Goal: Information Seeking & Learning: Find specific fact

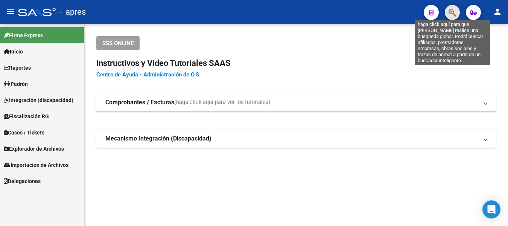
click at [451, 11] on icon "button" at bounding box center [453, 12] width 8 height 9
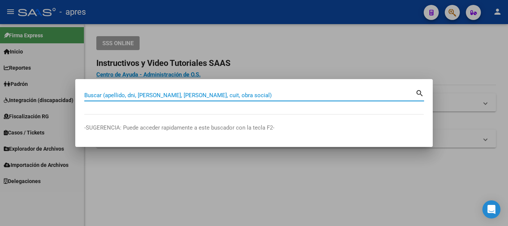
paste input "20426802555"
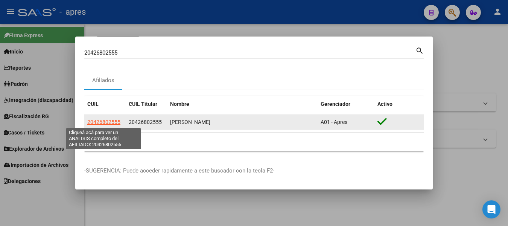
click at [107, 121] on span "20426802555" at bounding box center [103, 122] width 33 height 6
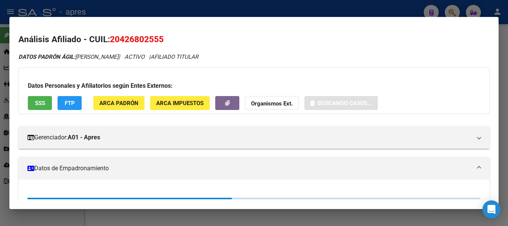
click at [34, 102] on button "SSS" at bounding box center [40, 103] width 24 height 14
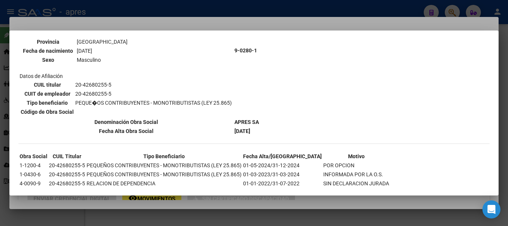
scroll to position [202, 0]
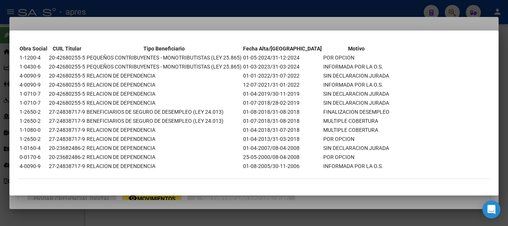
click at [410, 4] on div at bounding box center [254, 113] width 508 height 226
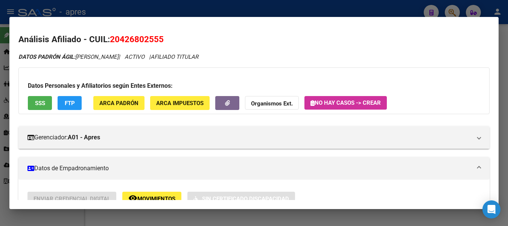
click at [449, 9] on div at bounding box center [254, 113] width 508 height 226
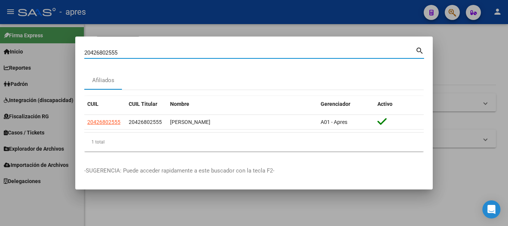
drag, startPoint x: 159, startPoint y: 53, endPoint x: -3, endPoint y: 29, distance: 163.9
click at [0, 29] on html "menu - apres person Firma Express Inicio Calendario SSS Instructivos Contacto O…" at bounding box center [254, 113] width 508 height 226
paste input "38585714"
type input "20385857145"
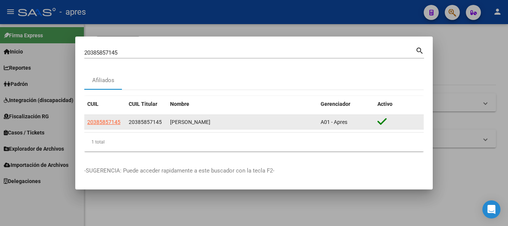
click at [110, 118] on app-link-go-to "20385857145" at bounding box center [103, 122] width 33 height 9
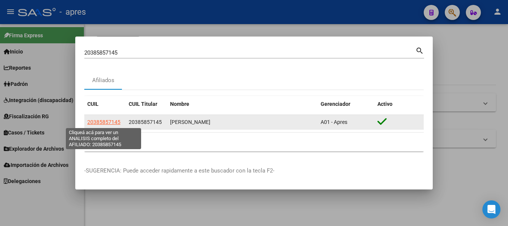
click at [111, 119] on span "20385857145" at bounding box center [103, 122] width 33 height 6
type textarea "20385857145"
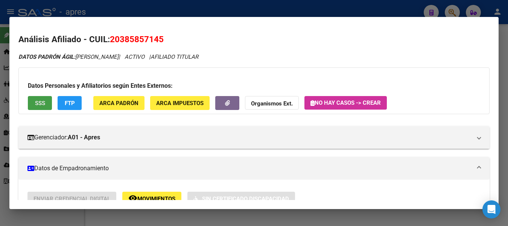
click at [41, 105] on span "SSS" at bounding box center [40, 103] width 10 height 7
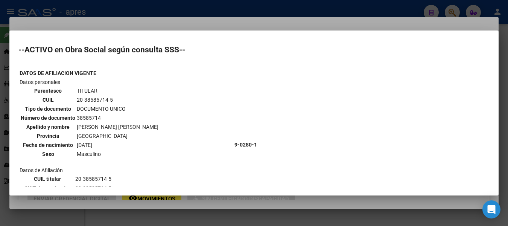
scroll to position [111, 0]
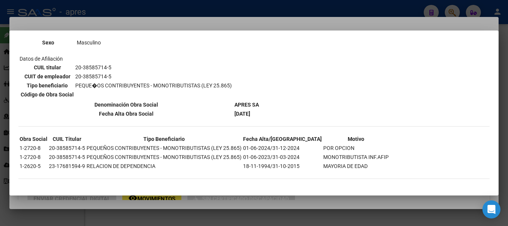
click at [377, 2] on div at bounding box center [254, 113] width 508 height 226
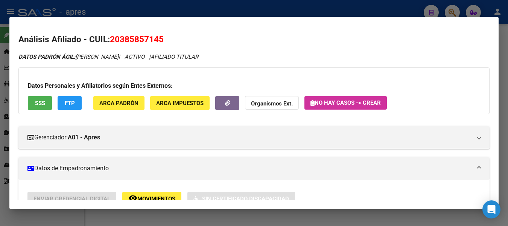
click at [448, 9] on div at bounding box center [254, 113] width 508 height 226
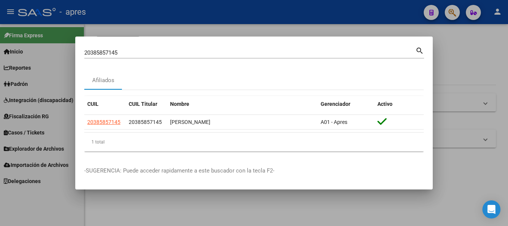
click at [378, 50] on input "20385857145" at bounding box center [249, 52] width 331 height 7
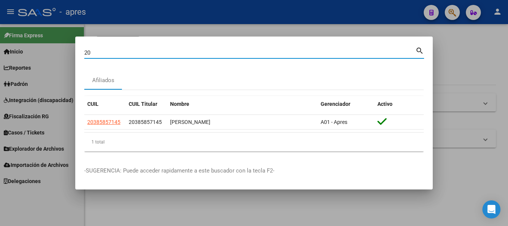
type input "2"
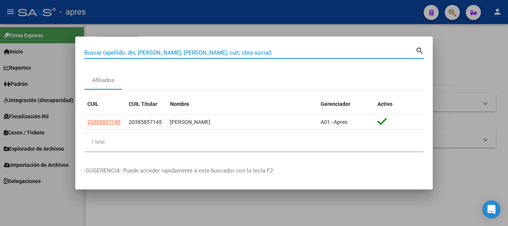
paste input "27304601634"
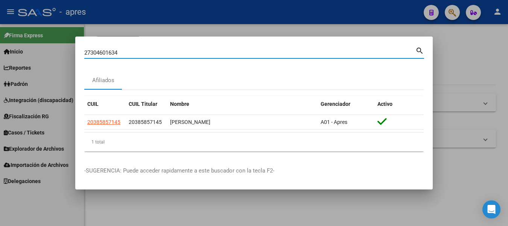
type input "27304601634"
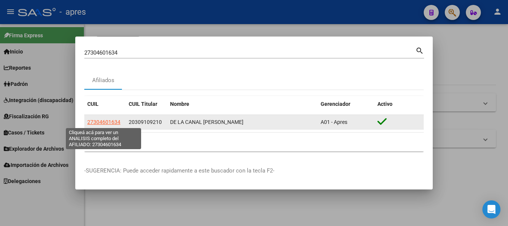
click at [108, 122] on span "27304601634" at bounding box center [103, 122] width 33 height 6
type textarea "27304601634"
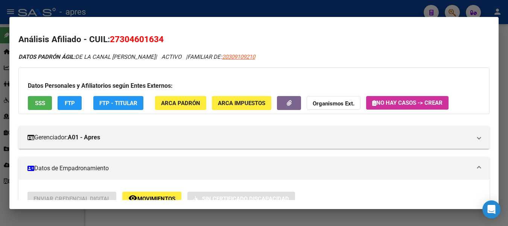
click at [43, 102] on span "SSS" at bounding box center [40, 103] width 10 height 7
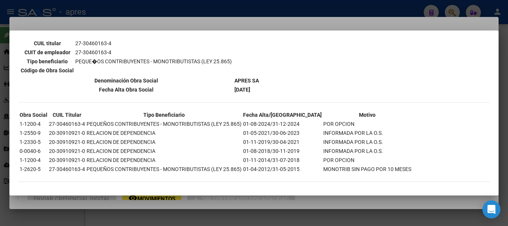
scroll to position [139, 0]
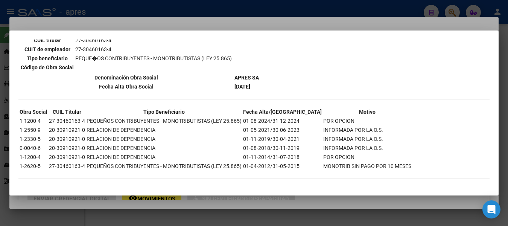
click at [117, 13] on div at bounding box center [254, 113] width 508 height 226
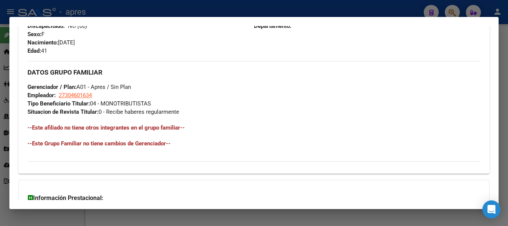
scroll to position [339, 0]
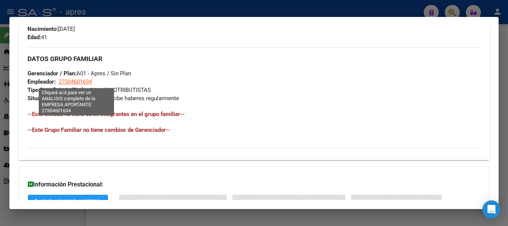
click at [88, 82] on span "27304601634" at bounding box center [75, 81] width 33 height 7
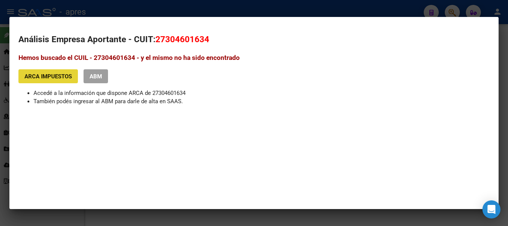
click at [46, 78] on span "ARCA Impuestos" at bounding box center [47, 76] width 47 height 7
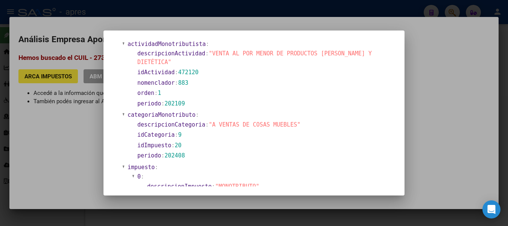
scroll to position [414, 0]
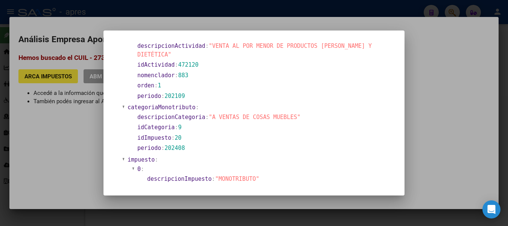
click at [74, 29] on div at bounding box center [254, 113] width 508 height 226
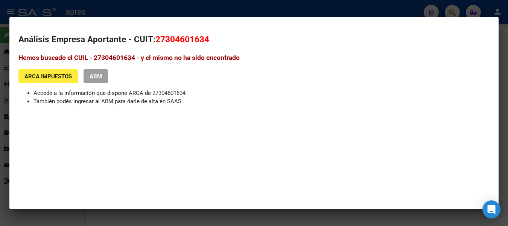
click at [97, 9] on div at bounding box center [254, 113] width 508 height 226
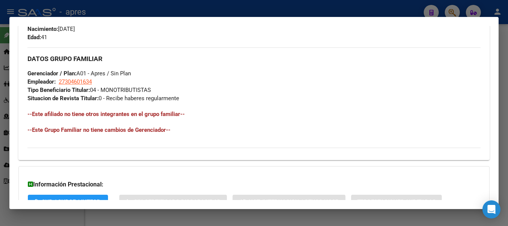
click at [180, 12] on div at bounding box center [254, 113] width 508 height 226
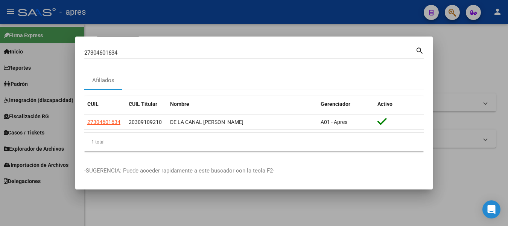
click at [453, 12] on div at bounding box center [254, 113] width 508 height 226
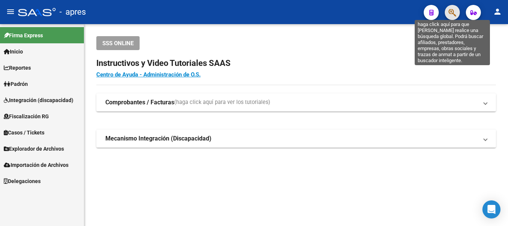
click at [452, 12] on icon "button" at bounding box center [453, 12] width 8 height 9
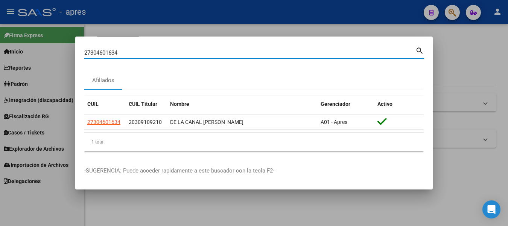
drag, startPoint x: 137, startPoint y: 52, endPoint x: -3, endPoint y: 25, distance: 142.7
click at [0, 25] on html "menu - apres person Firma Express Inicio Calendario SSS Instructivos Contacto O…" at bounding box center [254, 113] width 508 height 226
paste input "24827485"
type input "27324827485"
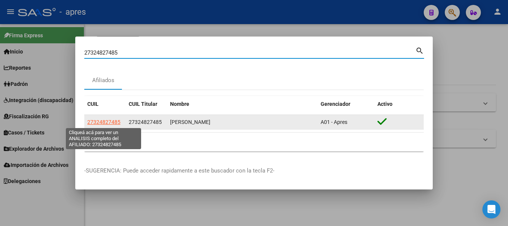
click at [110, 123] on span "27324827485" at bounding box center [103, 122] width 33 height 6
type textarea "27324827485"
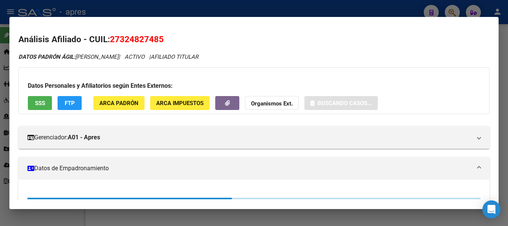
click at [37, 103] on span "SSS" at bounding box center [40, 103] width 10 height 7
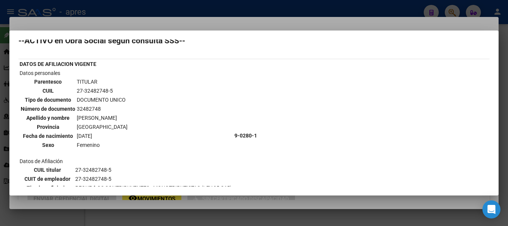
scroll to position [0, 0]
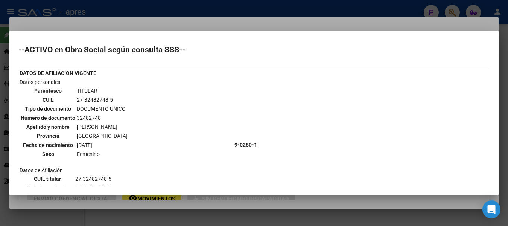
click at [353, 7] on div at bounding box center [254, 113] width 508 height 226
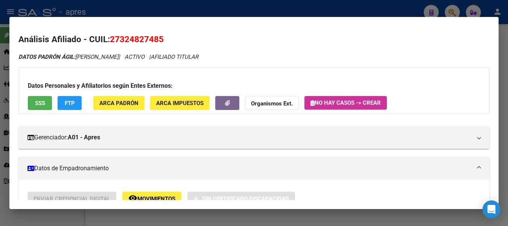
click at [136, 6] on div at bounding box center [254, 113] width 508 height 226
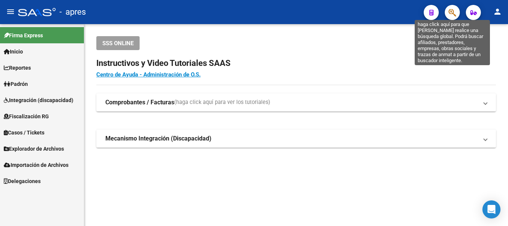
click at [450, 14] on icon "button" at bounding box center [453, 12] width 8 height 9
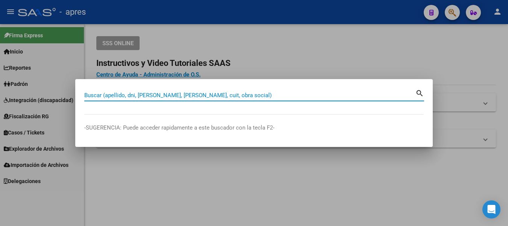
paste input "20309109210"
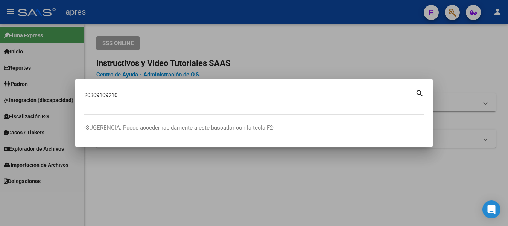
type input "20309109210"
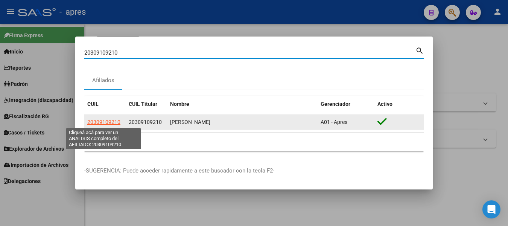
click at [111, 119] on span "20309109210" at bounding box center [103, 122] width 33 height 6
type textarea "20309109210"
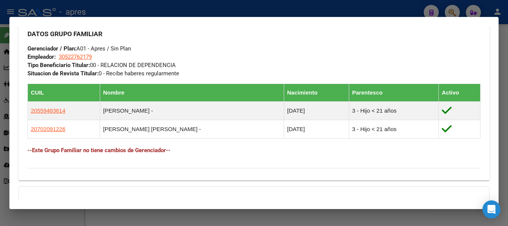
scroll to position [377, 0]
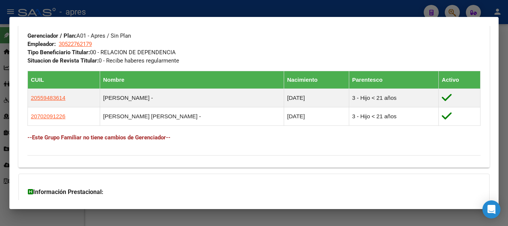
click at [307, 9] on div at bounding box center [254, 113] width 508 height 226
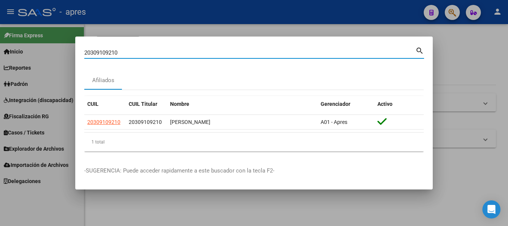
drag, startPoint x: 359, startPoint y: 50, endPoint x: -3, endPoint y: 48, distance: 362.2
click at [0, 48] on html "menu - apres person Firma Express Inicio Calendario SSS Instructivos Contacto O…" at bounding box center [254, 113] width 508 height 226
paste input "7331139624"
type input "27331139624"
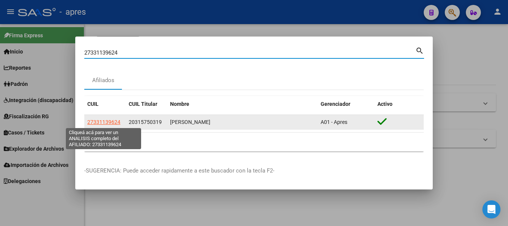
click at [115, 123] on span "27331139624" at bounding box center [103, 122] width 33 height 6
type textarea "27331139624"
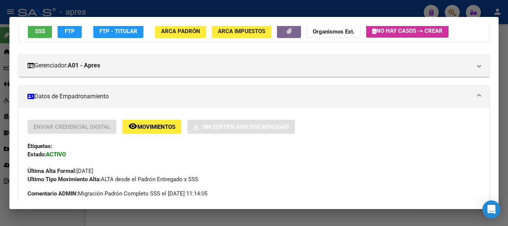
scroll to position [40, 0]
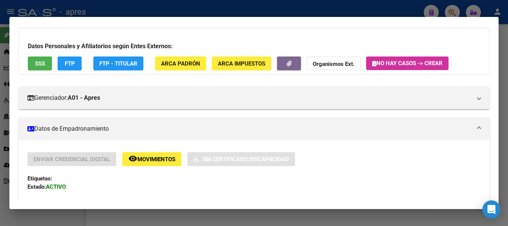
click at [40, 64] on span "SSS" at bounding box center [40, 63] width 10 height 7
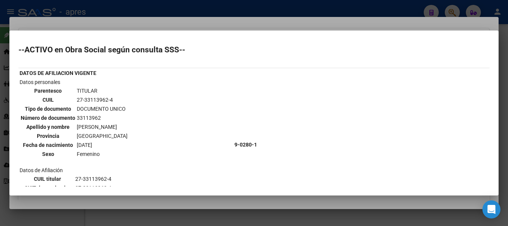
click at [368, 4] on div at bounding box center [254, 113] width 508 height 226
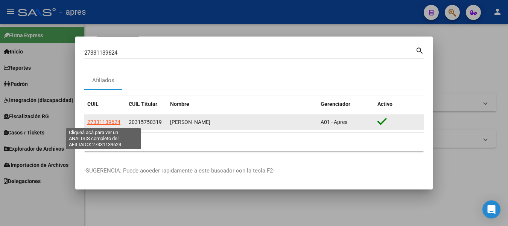
click at [105, 120] on span "27331139624" at bounding box center [103, 122] width 33 height 6
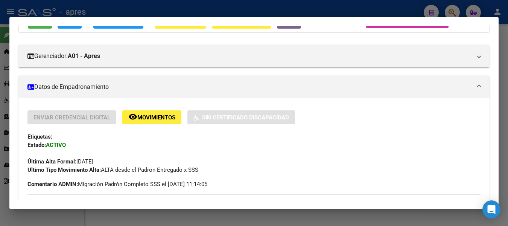
scroll to position [40, 0]
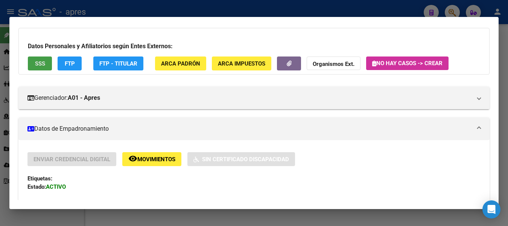
click at [32, 63] on button "SSS" at bounding box center [40, 63] width 24 height 14
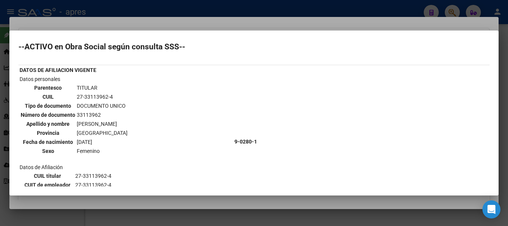
scroll to position [0, 0]
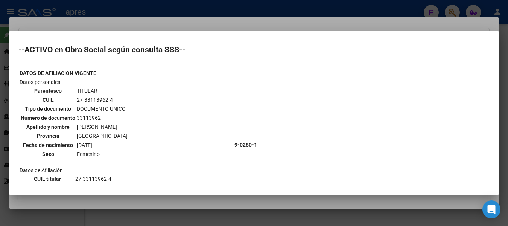
click at [298, 17] on div at bounding box center [254, 113] width 508 height 226
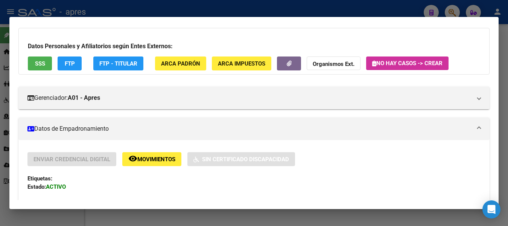
click at [296, 14] on div at bounding box center [254, 113] width 508 height 226
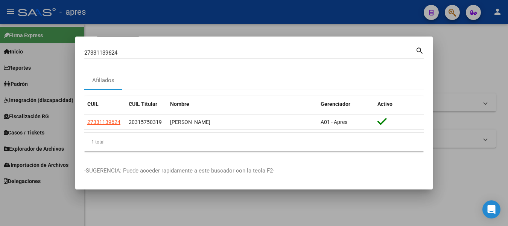
drag, startPoint x: 120, startPoint y: 51, endPoint x: -3, endPoint y: 22, distance: 126.2
click at [0, 22] on html "menu - apres person Firma Express Inicio Calendario SSS Instructivos Contacto O…" at bounding box center [254, 113] width 508 height 226
click at [123, 48] on div "27331139624 Buscar (apellido, dni, cuil, nro traspaso, cuit, obra social)" at bounding box center [249, 52] width 331 height 11
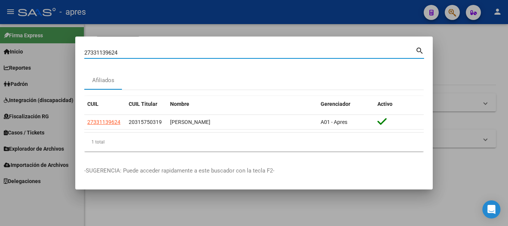
click at [124, 50] on input "27331139624" at bounding box center [249, 52] width 331 height 7
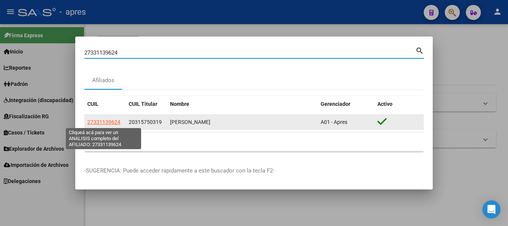
click at [105, 122] on span "27331139624" at bounding box center [103, 122] width 33 height 6
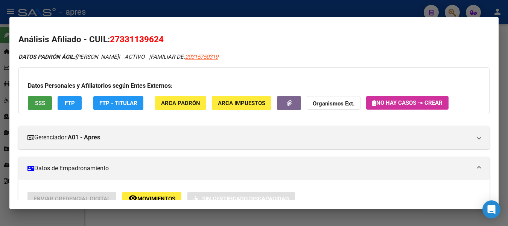
click at [38, 105] on span "SSS" at bounding box center [40, 103] width 10 height 7
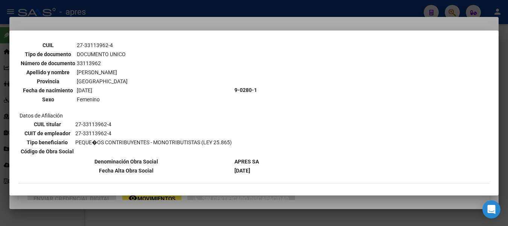
scroll to position [54, 0]
click at [319, 4] on div at bounding box center [254, 113] width 508 height 226
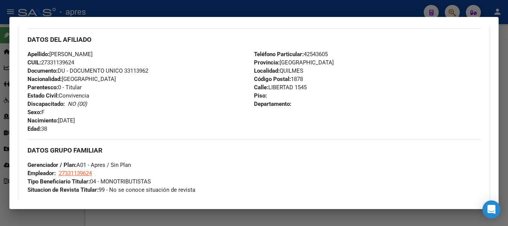
scroll to position [377, 0]
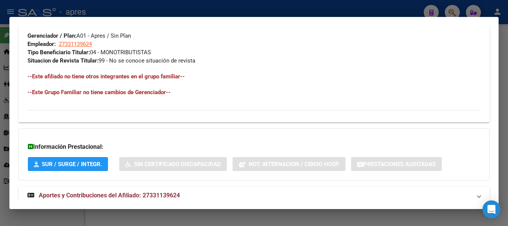
click at [148, 193] on span "Aportes y Contribuciones del Afiliado: 27331139624" at bounding box center [109, 195] width 141 height 7
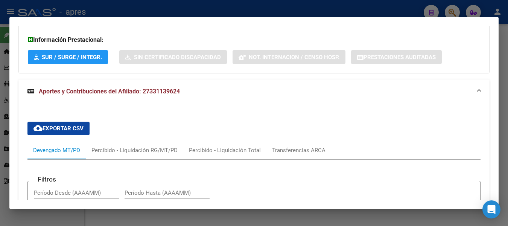
scroll to position [489, 0]
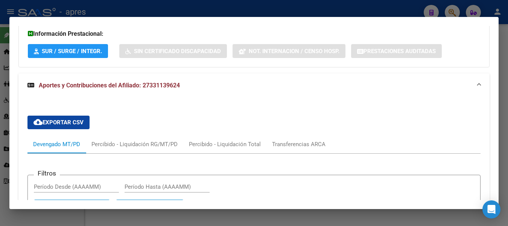
click at [76, 87] on span "Aportes y Contribuciones del Afiliado: 27331139624" at bounding box center [109, 85] width 141 height 7
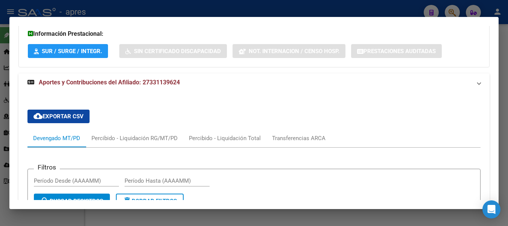
scroll to position [416, 0]
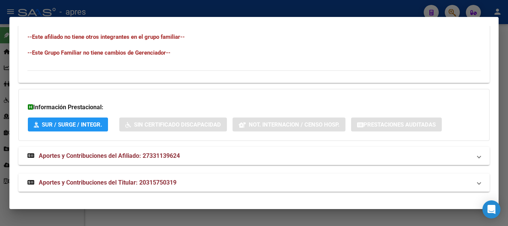
click at [122, 14] on div at bounding box center [254, 113] width 508 height 226
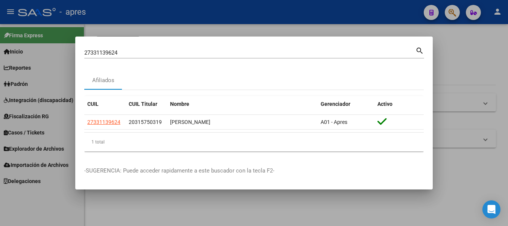
click at [125, 53] on input "27331139624" at bounding box center [249, 52] width 331 height 7
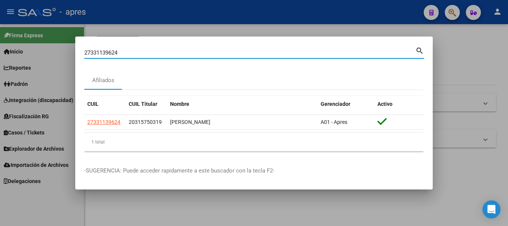
click at [125, 53] on input "27331139624" at bounding box center [249, 52] width 331 height 7
paste input "54912260"
type input "54912260"
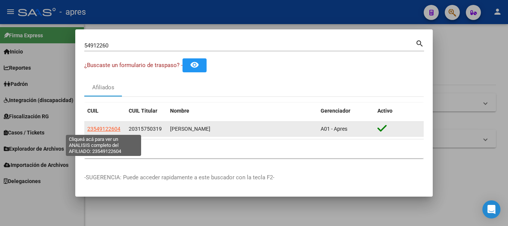
click at [97, 128] on span "23549122604" at bounding box center [103, 129] width 33 height 6
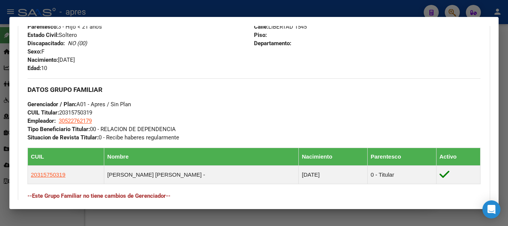
scroll to position [301, 0]
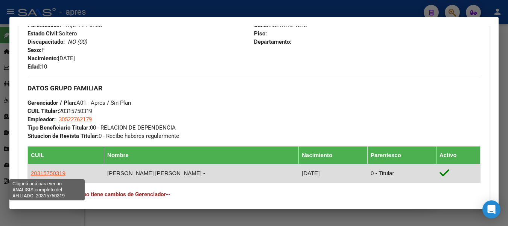
click at [35, 174] on span "20315750319" at bounding box center [48, 173] width 35 height 6
type textarea "20315750319"
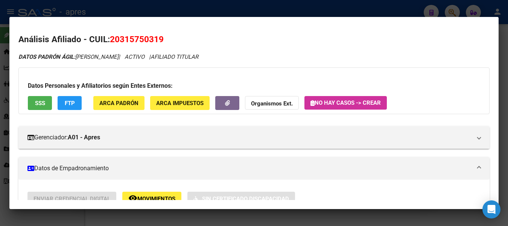
click at [38, 101] on span "SSS" at bounding box center [40, 103] width 10 height 7
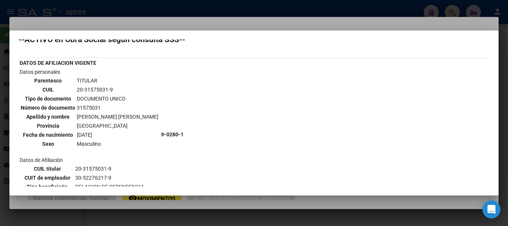
scroll to position [0, 0]
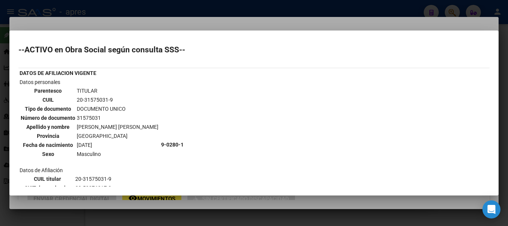
click at [300, 8] on div at bounding box center [254, 113] width 508 height 226
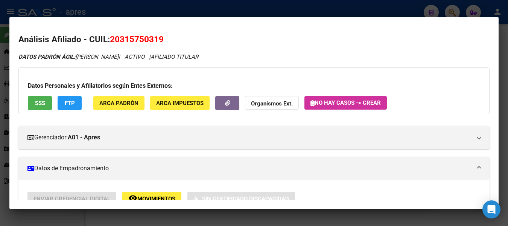
click at [300, 8] on div at bounding box center [254, 113] width 508 height 226
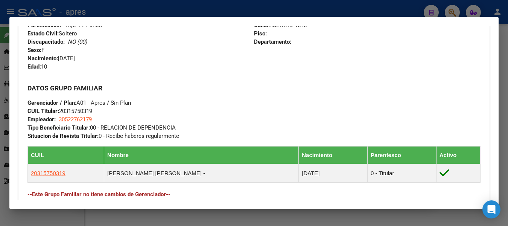
click at [456, 9] on div at bounding box center [254, 113] width 508 height 226
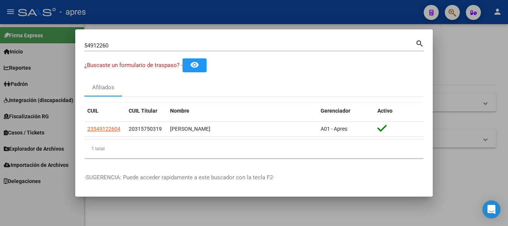
click at [135, 43] on input "54912260" at bounding box center [249, 45] width 331 height 7
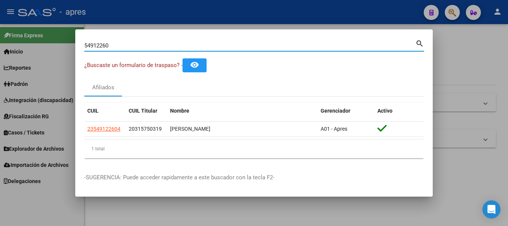
click at [135, 43] on input "54912260" at bounding box center [249, 45] width 331 height 7
paste input "27374240892"
type input "27374240892"
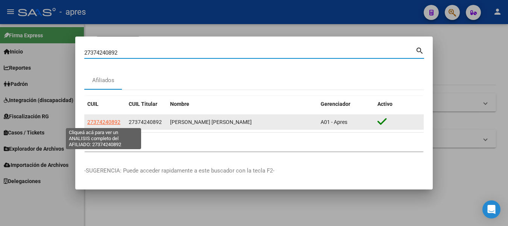
click at [104, 122] on span "27374240892" at bounding box center [103, 122] width 33 height 6
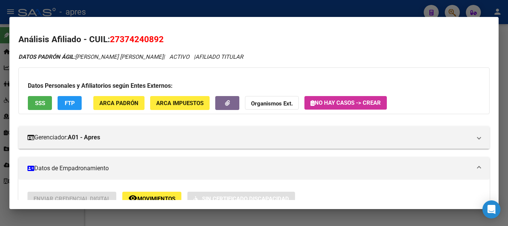
click at [46, 107] on button "SSS" at bounding box center [40, 103] width 24 height 14
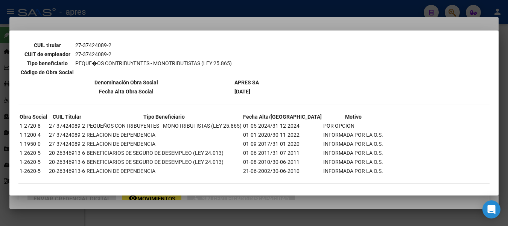
scroll to position [316, 0]
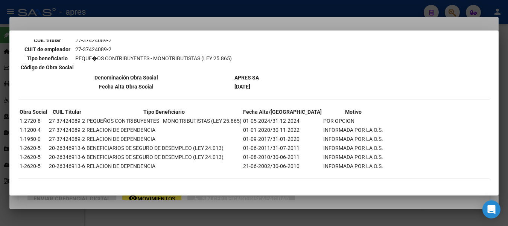
click at [252, 10] on div at bounding box center [254, 113] width 508 height 226
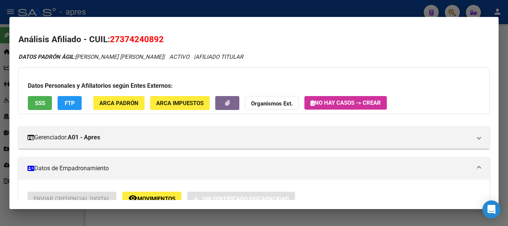
click at [451, 11] on div at bounding box center [254, 113] width 508 height 226
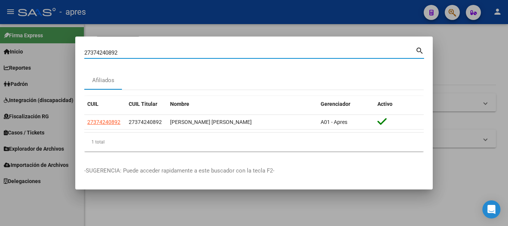
drag, startPoint x: 132, startPoint y: 53, endPoint x: -3, endPoint y: -14, distance: 150.4
click at [0, 0] on html "menu - apres person Firma Express Inicio Calendario SSS Instructivos Contacto O…" at bounding box center [254, 113] width 508 height 226
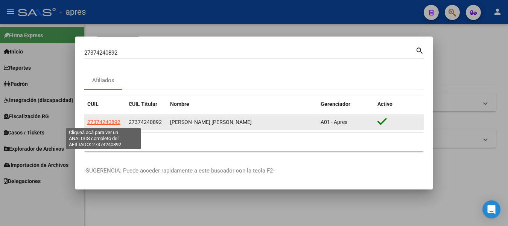
click at [99, 119] on span "27374240892" at bounding box center [103, 122] width 33 height 6
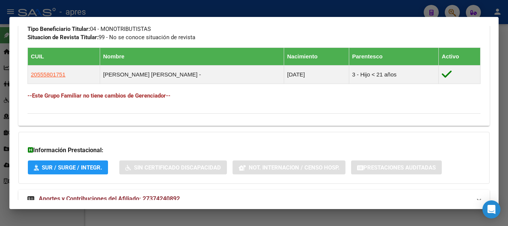
scroll to position [387, 0]
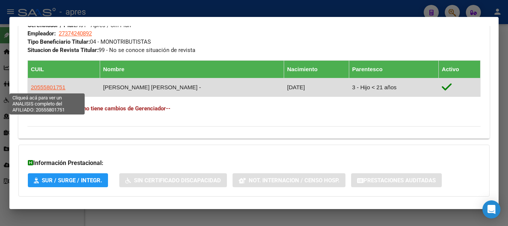
click at [47, 89] on span "20555801751" at bounding box center [48, 87] width 35 height 6
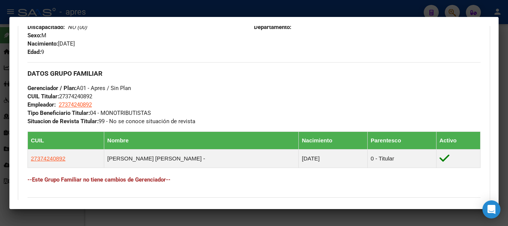
scroll to position [339, 0]
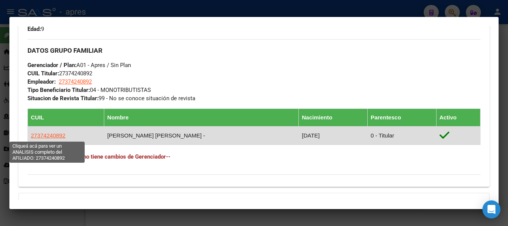
click at [47, 134] on span "27374240892" at bounding box center [48, 135] width 35 height 6
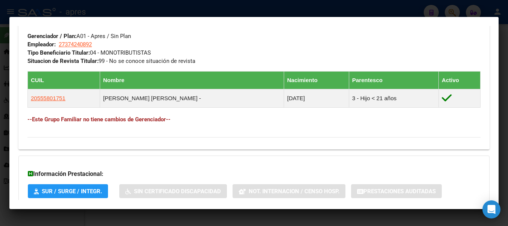
scroll to position [377, 0]
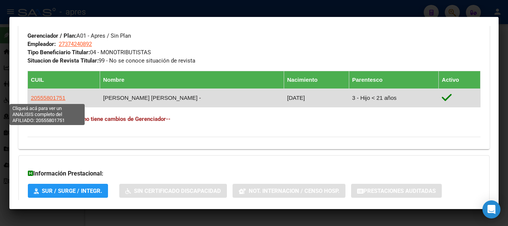
click at [47, 98] on span "20555801751" at bounding box center [48, 98] width 35 height 6
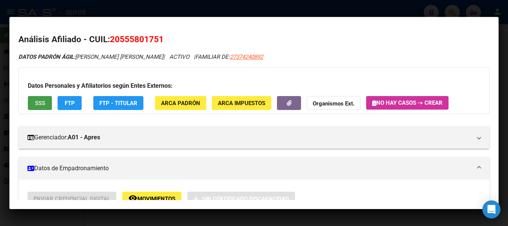
click at [45, 104] on span "SSS" at bounding box center [40, 103] width 10 height 7
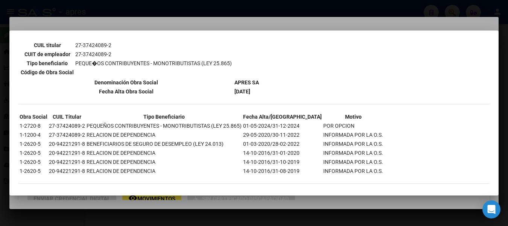
scroll to position [316, 0]
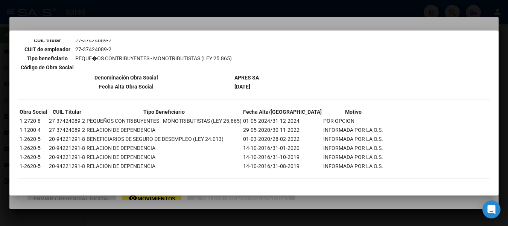
click at [298, 12] on div at bounding box center [254, 113] width 508 height 226
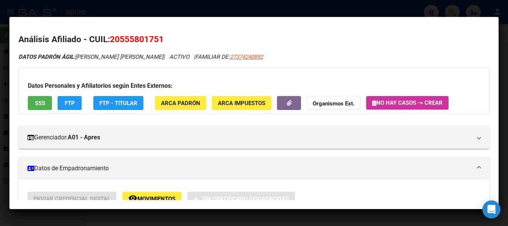
click at [298, 12] on div at bounding box center [254, 113] width 508 height 226
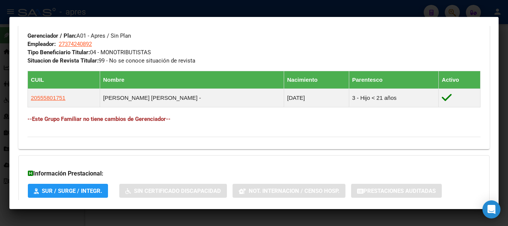
click at [298, 12] on div at bounding box center [254, 113] width 508 height 226
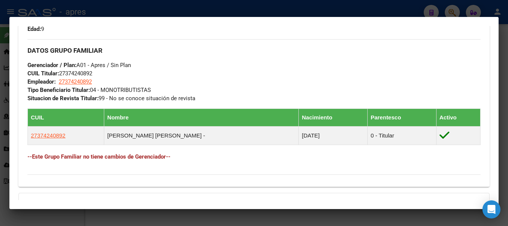
click at [456, 10] on div at bounding box center [254, 113] width 508 height 226
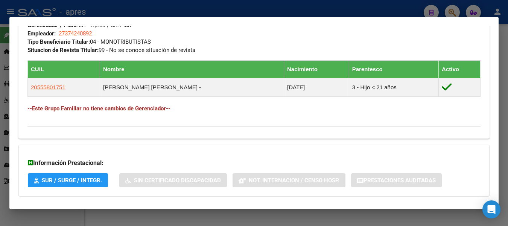
click at [454, 10] on div at bounding box center [254, 113] width 508 height 226
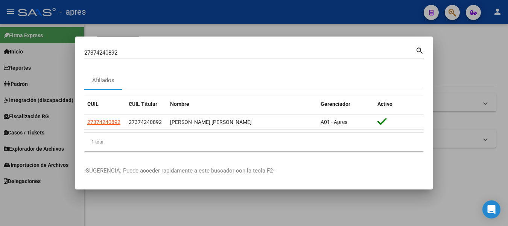
drag, startPoint x: 8, startPoint y: 41, endPoint x: -3, endPoint y: 40, distance: 11.0
click at [0, 40] on html "menu - apres person Firma Express Inicio Calendario SSS Instructivos Contacto O…" at bounding box center [254, 113] width 508 height 226
click at [151, 53] on input "27374240892" at bounding box center [249, 52] width 331 height 7
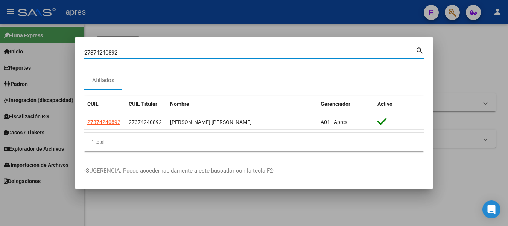
click at [151, 53] on input "27374240892" at bounding box center [249, 52] width 331 height 7
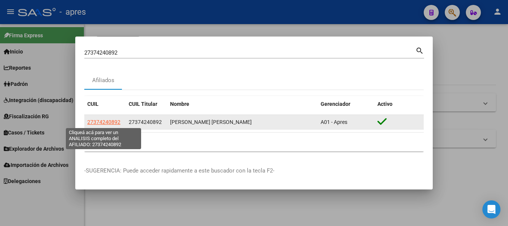
click at [110, 122] on span "27374240892" at bounding box center [103, 122] width 33 height 6
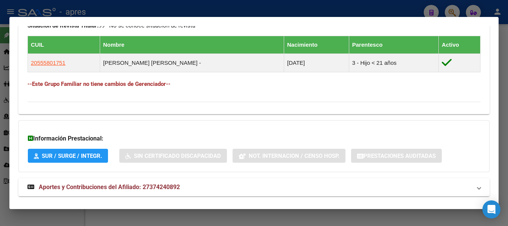
scroll to position [414, 0]
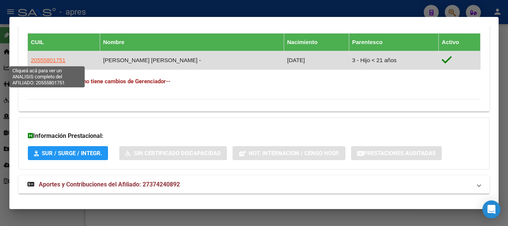
click at [44, 57] on span "20555801751" at bounding box center [48, 60] width 35 height 6
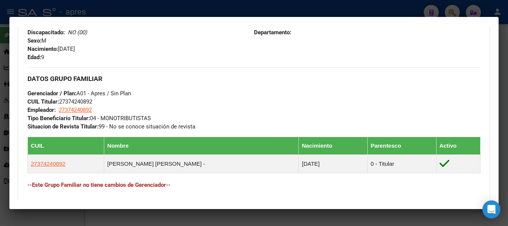
scroll to position [377, 0]
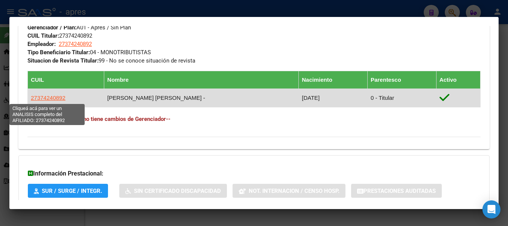
click at [53, 99] on span "27374240892" at bounding box center [48, 98] width 35 height 6
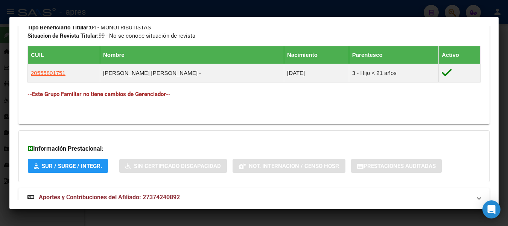
scroll to position [414, 0]
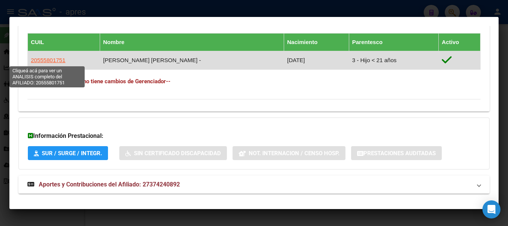
click at [56, 61] on span "20555801751" at bounding box center [48, 60] width 35 height 6
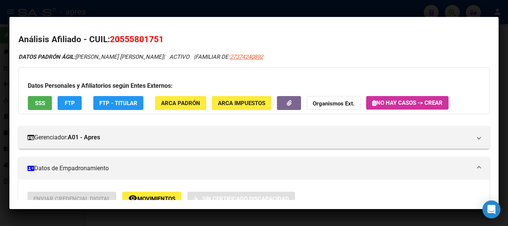
click at [258, 10] on div at bounding box center [254, 113] width 508 height 226
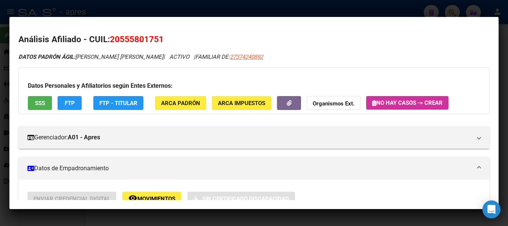
click at [258, 10] on div at bounding box center [254, 113] width 508 height 226
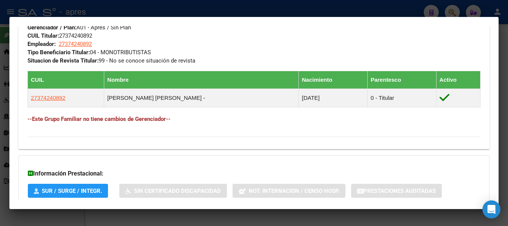
click at [454, 20] on mat-dialog-container "Análisis Afiliado - CUIL: 20555801751 DATOS PADRÓN ÁGIL: BRIZUELA SANTIAGO YAIR…" at bounding box center [253, 113] width 489 height 192
click at [374, 9] on div at bounding box center [254, 113] width 508 height 226
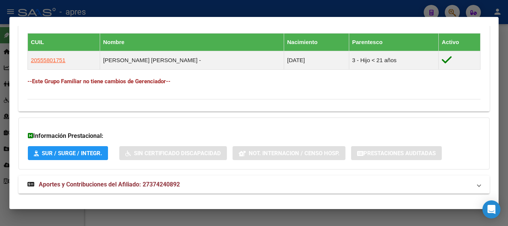
click at [457, 8] on div at bounding box center [254, 113] width 508 height 226
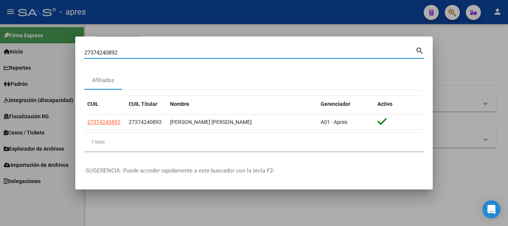
drag, startPoint x: 223, startPoint y: 51, endPoint x: 22, endPoint y: 53, distance: 200.7
click at [22, 53] on div "27374240892 Buscar (apellido, dni, cuil, nro traspaso, cuit, obra social) searc…" at bounding box center [254, 113] width 508 height 226
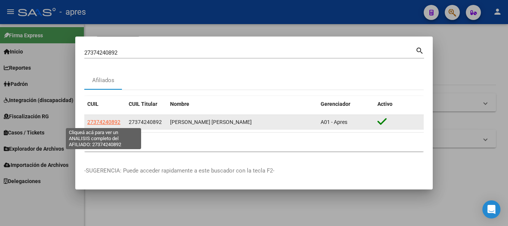
click at [115, 122] on span "27374240892" at bounding box center [103, 122] width 33 height 6
type textarea "27374240892"
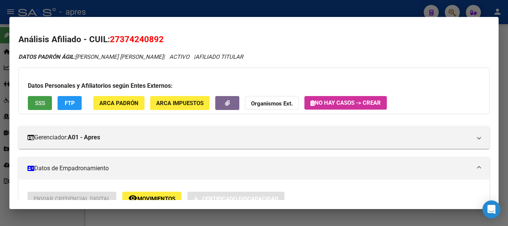
click at [35, 101] on span "SSS" at bounding box center [40, 103] width 10 height 7
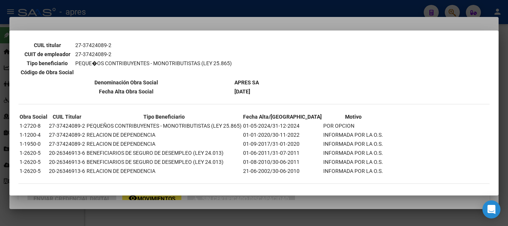
scroll to position [316, 0]
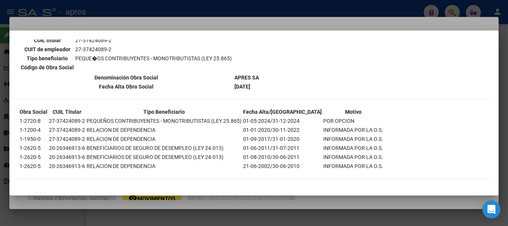
click at [258, 10] on div at bounding box center [254, 113] width 508 height 226
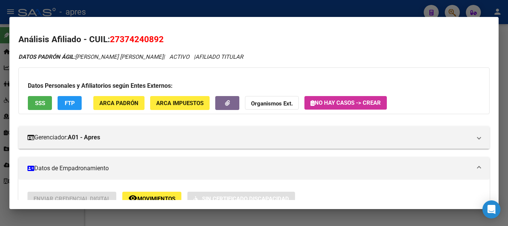
click at [258, 10] on div at bounding box center [254, 113] width 508 height 226
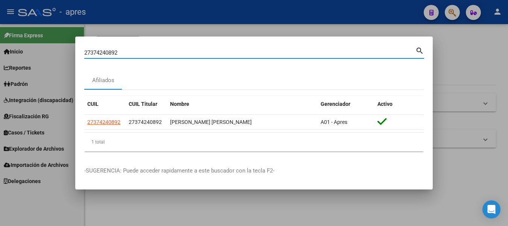
drag, startPoint x: 163, startPoint y: 51, endPoint x: -3, endPoint y: 47, distance: 166.1
click at [0, 47] on html "menu - apres person Firma Express Inicio Calendario SSS Instructivos Contacto O…" at bounding box center [254, 113] width 508 height 226
paste input "252851076"
type input "27252851076"
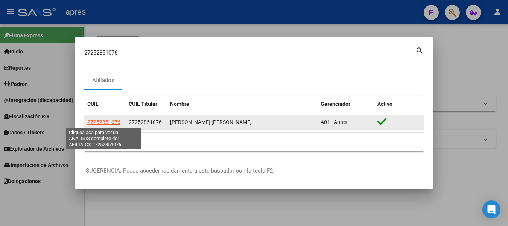
click at [98, 122] on span "27252851076" at bounding box center [103, 122] width 33 height 6
type textarea "27252851076"
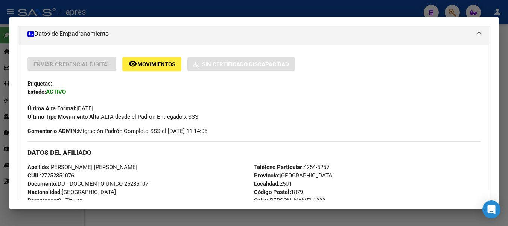
scroll to position [59, 0]
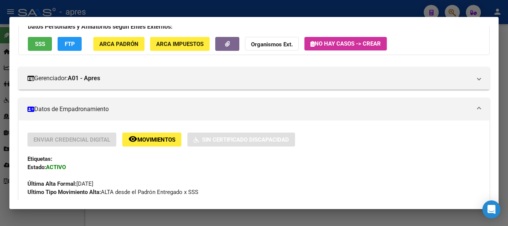
click at [40, 43] on span "SSS" at bounding box center [40, 44] width 10 height 7
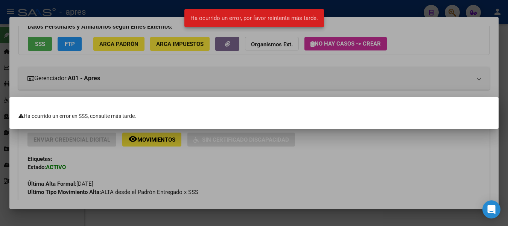
click at [146, 66] on div at bounding box center [254, 113] width 508 height 226
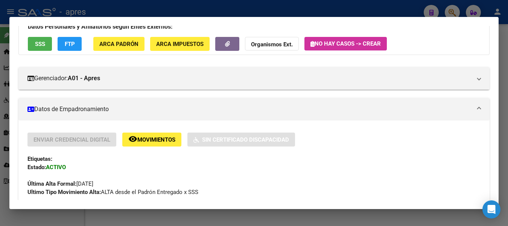
click at [39, 44] on span "SSS" at bounding box center [40, 44] width 10 height 7
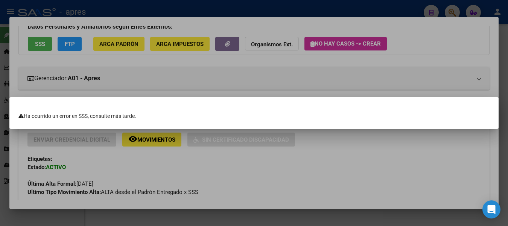
click at [244, 6] on div at bounding box center [254, 113] width 508 height 226
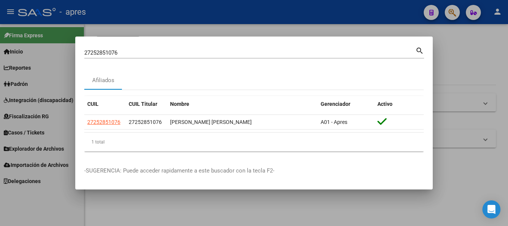
click at [244, 6] on div at bounding box center [254, 113] width 508 height 226
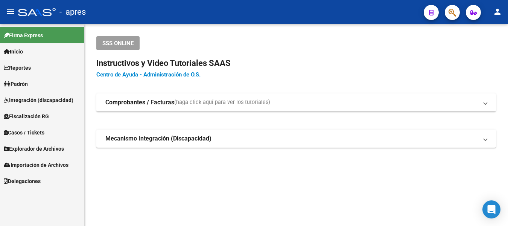
click at [452, 8] on span "button" at bounding box center [453, 12] width 8 height 15
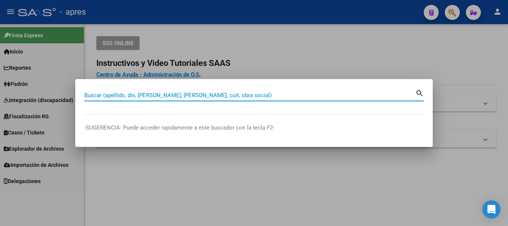
paste input "27405110852"
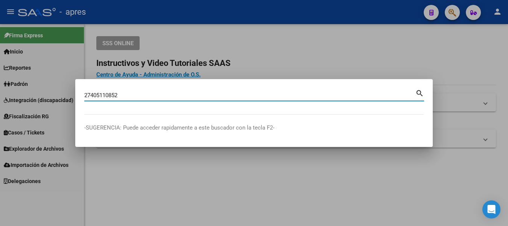
type input "27405110852"
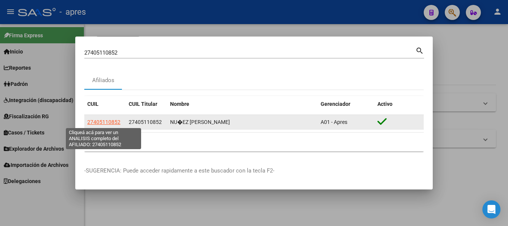
click at [99, 123] on span "27405110852" at bounding box center [103, 122] width 33 height 6
type textarea "27405110852"
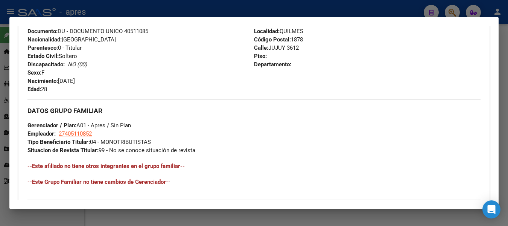
scroll to position [339, 0]
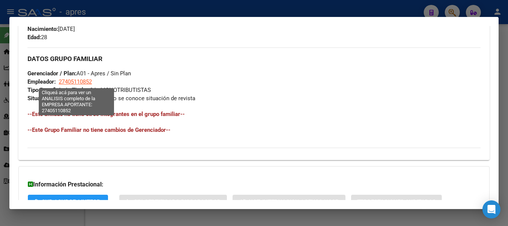
click at [84, 82] on span "27405110852" at bounding box center [75, 81] width 33 height 7
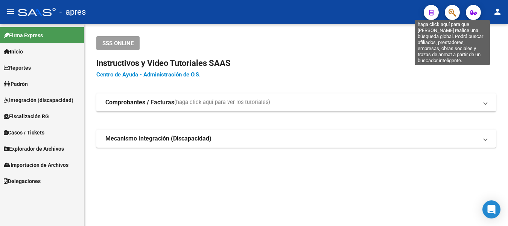
click at [454, 11] on icon "button" at bounding box center [453, 12] width 8 height 9
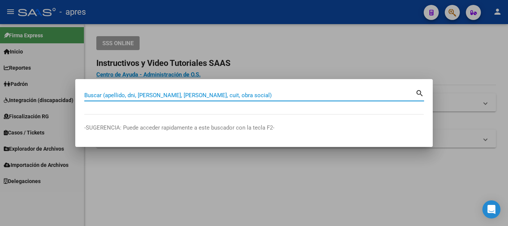
paste input "27372940668"
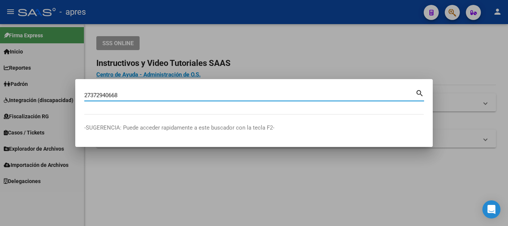
type input "27372940668"
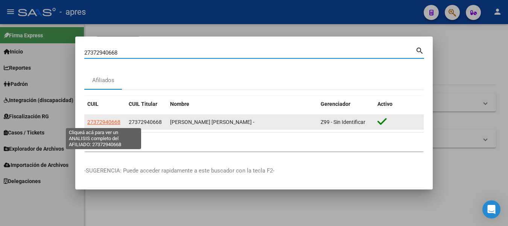
click at [103, 120] on span "27372940668" at bounding box center [103, 122] width 33 height 6
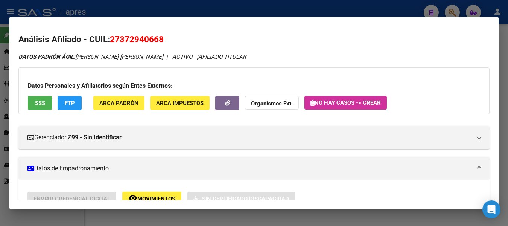
click at [229, 5] on div at bounding box center [254, 113] width 508 height 226
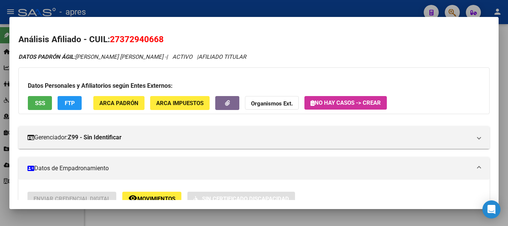
click at [229, 5] on div at bounding box center [254, 113] width 508 height 226
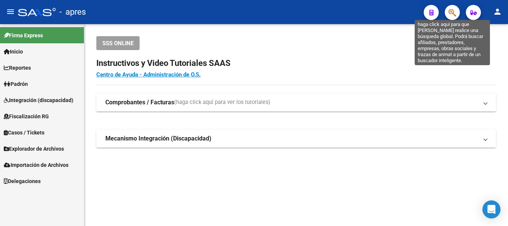
click at [455, 13] on icon "button" at bounding box center [453, 12] width 8 height 9
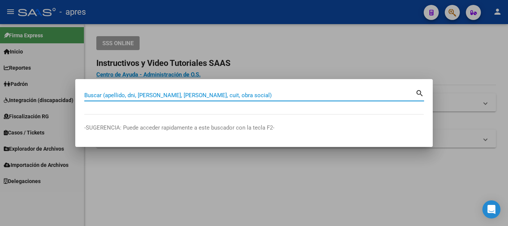
paste input "27372940668"
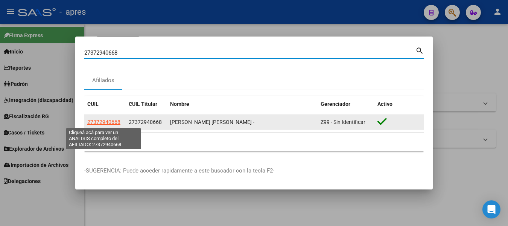
click at [112, 125] on span "27372940668" at bounding box center [103, 122] width 33 height 6
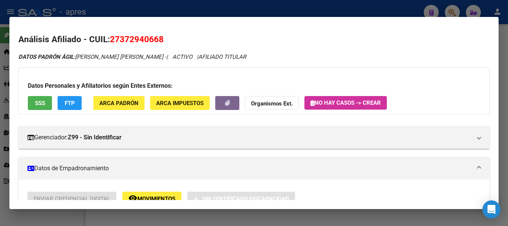
click at [37, 102] on span "SSS" at bounding box center [40, 103] width 10 height 7
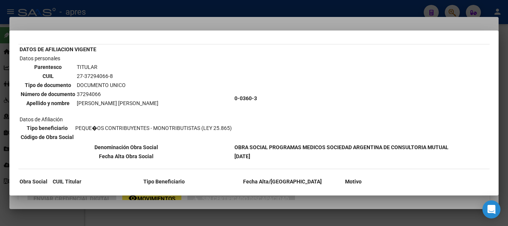
scroll to position [75, 0]
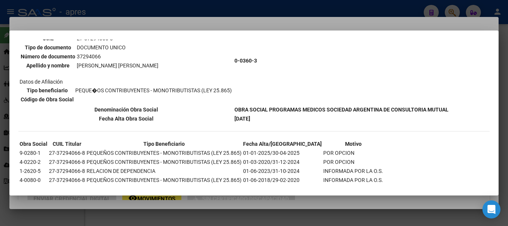
click at [335, 4] on div at bounding box center [254, 113] width 508 height 226
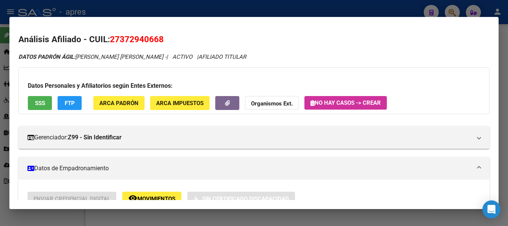
click at [335, 4] on div at bounding box center [254, 113] width 508 height 226
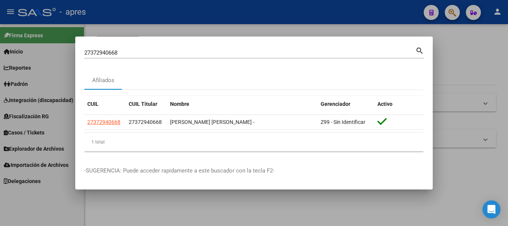
click at [323, 52] on input "27372940668" at bounding box center [249, 52] width 331 height 7
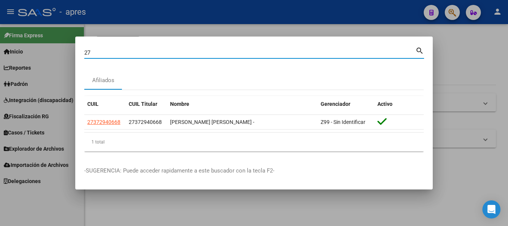
type input "2"
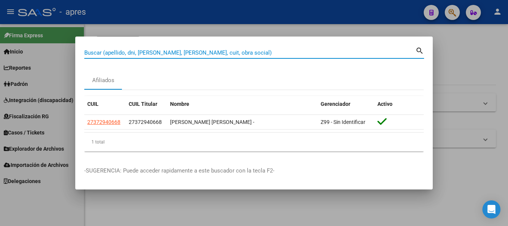
paste input "20233146006"
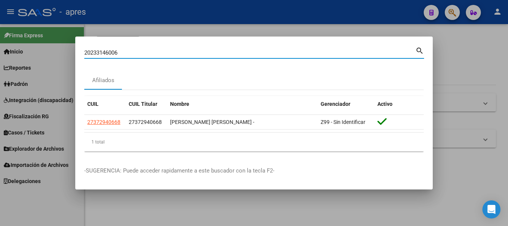
type input "20233146006"
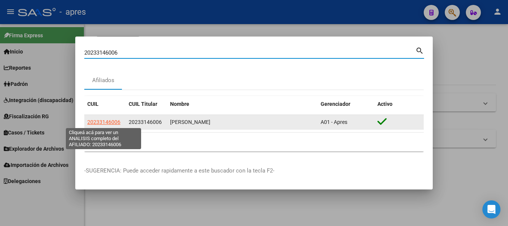
click at [109, 122] on span "20233146006" at bounding box center [103, 122] width 33 height 6
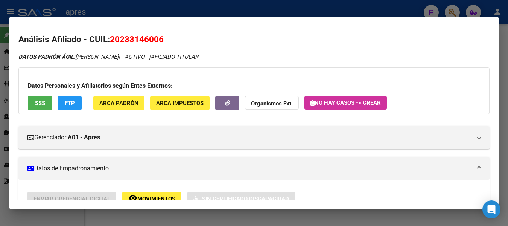
click at [42, 104] on span "SSS" at bounding box center [40, 103] width 10 height 7
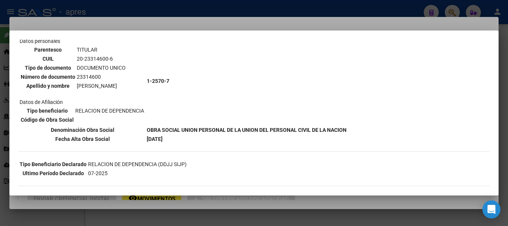
scroll to position [38, 0]
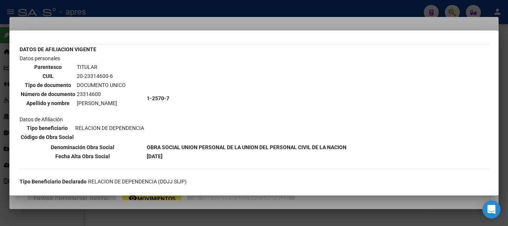
click at [175, 10] on div at bounding box center [254, 113] width 508 height 226
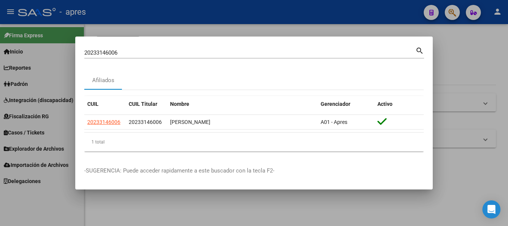
click at [281, 55] on input "20233146006" at bounding box center [249, 52] width 331 height 7
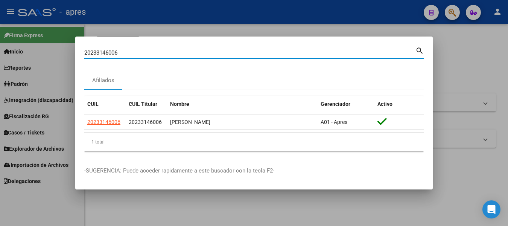
click at [281, 55] on input "20233146006" at bounding box center [249, 52] width 331 height 7
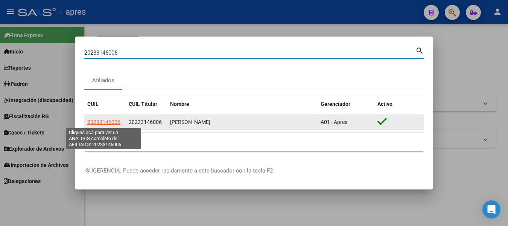
click at [99, 123] on span "20233146006" at bounding box center [103, 122] width 33 height 6
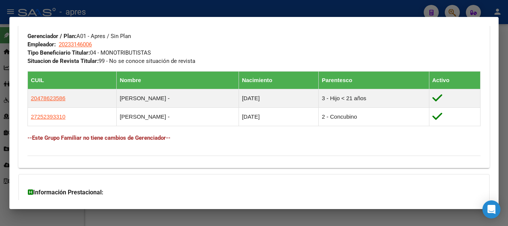
scroll to position [377, 0]
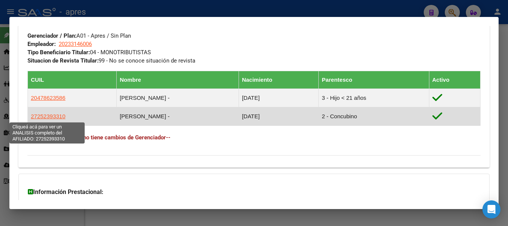
click at [52, 117] on span "27252393310" at bounding box center [48, 116] width 35 height 6
type textarea "27252393310"
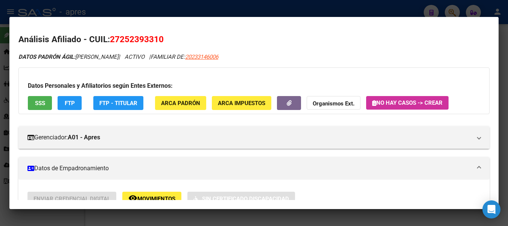
drag, startPoint x: 110, startPoint y: 37, endPoint x: 163, endPoint y: 35, distance: 52.7
click at [163, 35] on h2 "Análisis Afiliado - CUIL: 27252393310" at bounding box center [253, 39] width 471 height 13
copy span "27252393310"
click at [372, 11] on div at bounding box center [254, 113] width 508 height 226
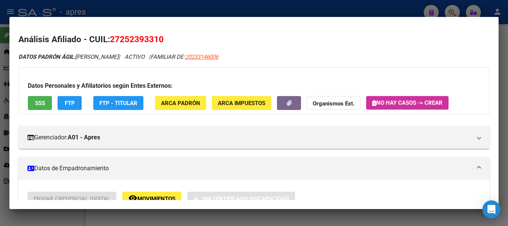
click at [372, 11] on div at bounding box center [254, 113] width 508 height 226
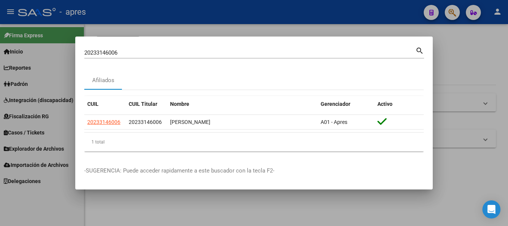
click at [171, 43] on mat-dialog-container "20233146006 Buscar (apellido, dni, cuil, nro traspaso, cuit, obra social) searc…" at bounding box center [254, 113] width 358 height 153
click at [166, 46] on div "20233146006 Buscar (apellido, dni, cuil, nro traspaso, cuit, obra social) search" at bounding box center [254, 52] width 340 height 13
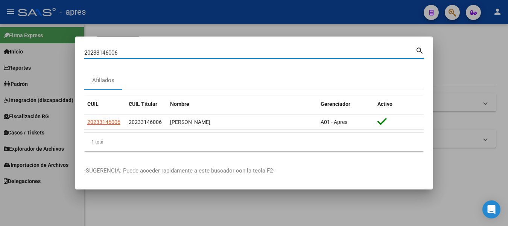
click at [160, 54] on input "20233146006" at bounding box center [249, 52] width 331 height 7
type input "2"
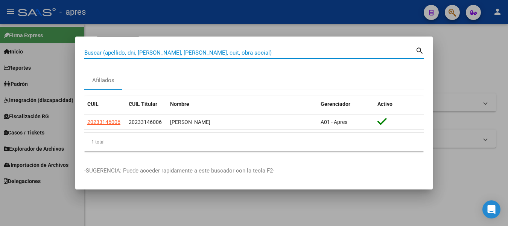
paste input "23314600"
type input "23314600"
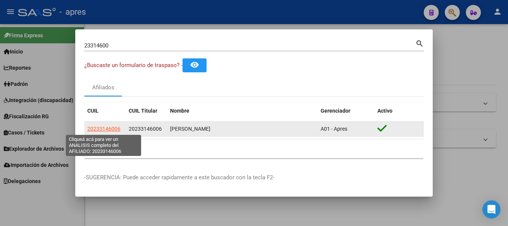
click at [112, 129] on span "20233146006" at bounding box center [103, 129] width 33 height 6
type textarea "20233146006"
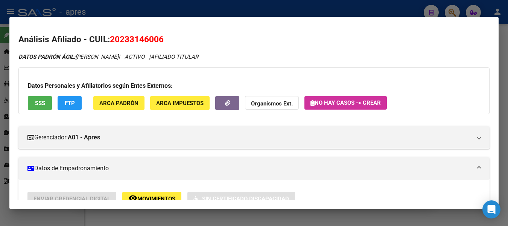
drag, startPoint x: 111, startPoint y: 37, endPoint x: 166, endPoint y: 37, distance: 55.3
click at [166, 37] on h2 "Análisis Afiliado - CUIL: 20233146006" at bounding box center [253, 39] width 471 height 13
copy span "20233146006"
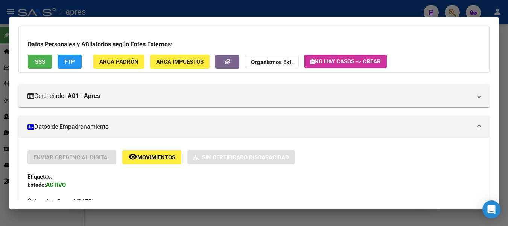
scroll to position [38, 0]
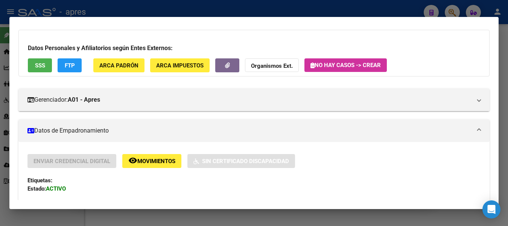
click at [37, 63] on span "SSS" at bounding box center [40, 65] width 10 height 7
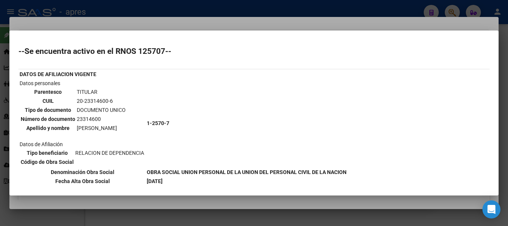
scroll to position [0, 0]
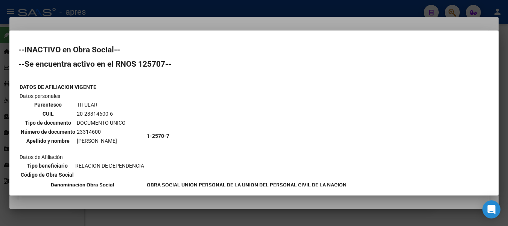
drag, startPoint x: 77, startPoint y: 114, endPoint x: 114, endPoint y: 113, distance: 36.9
click at [114, 113] on td "20-23314600-6" at bounding box center [101, 114] width 50 height 8
copy td "20-23314600-6"
click at [151, 63] on h2 "--Se encuentra activo en el RNOS 125707--" at bounding box center [253, 64] width 471 height 8
drag, startPoint x: 140, startPoint y: 63, endPoint x: 165, endPoint y: 66, distance: 25.4
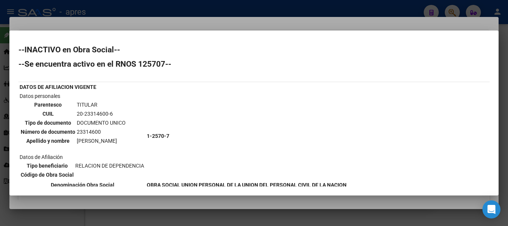
click at [165, 66] on h2 "--Se encuentra activo en el RNOS 125707--" at bounding box center [253, 64] width 471 height 8
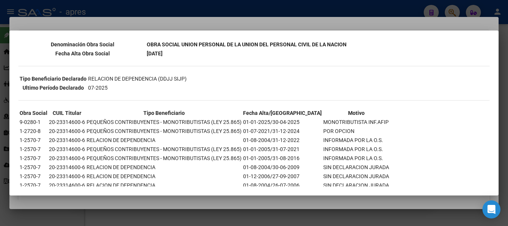
scroll to position [160, 0]
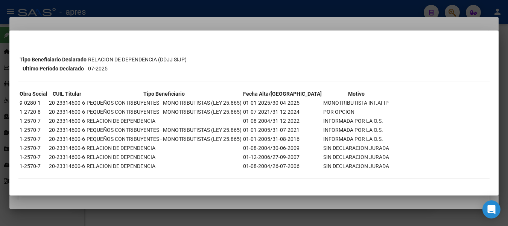
click at [216, 13] on div at bounding box center [254, 113] width 508 height 226
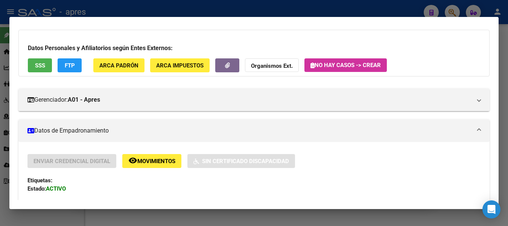
click at [216, 13] on div at bounding box center [254, 113] width 508 height 226
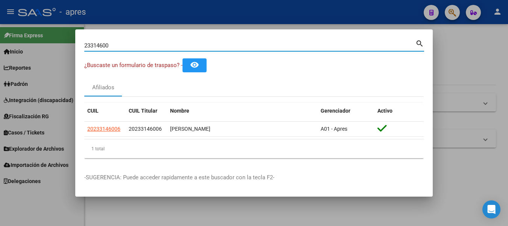
drag, startPoint x: 116, startPoint y: 44, endPoint x: 32, endPoint y: 46, distance: 84.0
click at [33, 45] on div "23314600 Buscar (apellido, dni, cuil, nro traspaso, cuit, obra social) search ¿…" at bounding box center [254, 113] width 508 height 226
paste input "5239331"
type input "25239331"
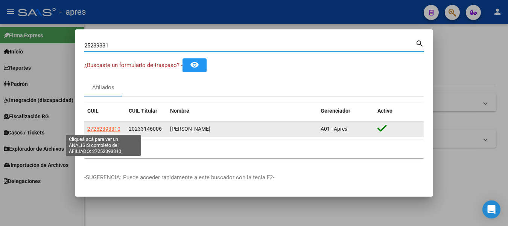
click at [107, 129] on span "27252393310" at bounding box center [103, 129] width 33 height 6
type textarea "27252393310"
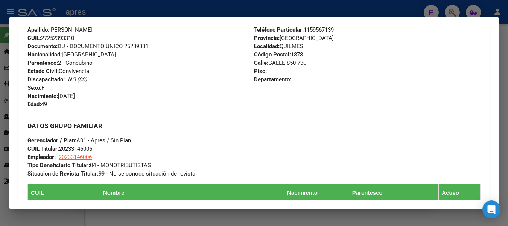
scroll to position [226, 0]
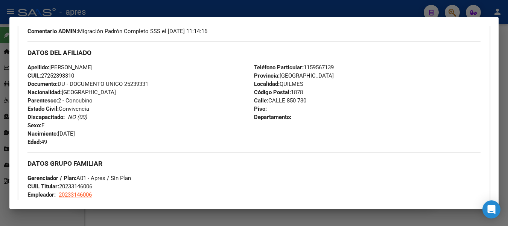
drag, startPoint x: 43, startPoint y: 76, endPoint x: 78, endPoint y: 78, distance: 35.1
click at [78, 78] on div "Apellido: ALARCON VERONICA ANDREA CUIL: 27252393310 Documento: DU - DOCUMENTO U…" at bounding box center [140, 104] width 227 height 83
copy span "27252393310"
click at [277, 11] on div at bounding box center [254, 113] width 508 height 226
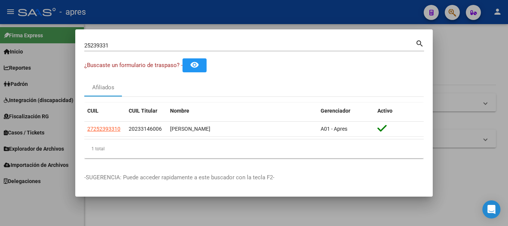
click at [277, 11] on div at bounding box center [254, 113] width 508 height 226
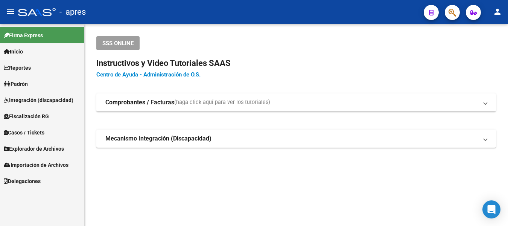
click at [457, 13] on button "button" at bounding box center [452, 12] width 15 height 15
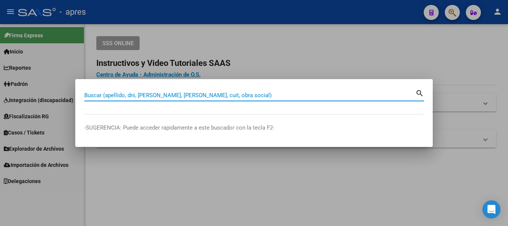
paste input "20422201395"
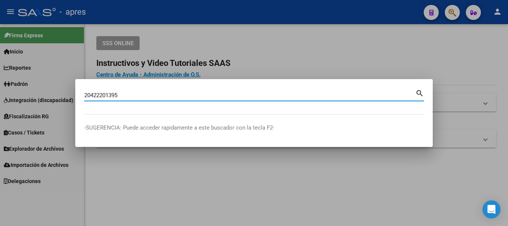
type input "20422201395"
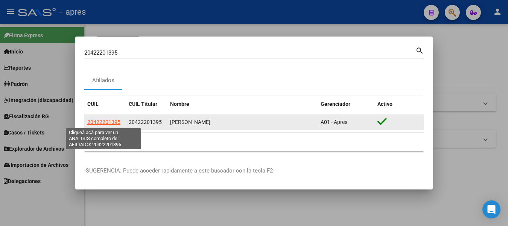
click at [100, 123] on span "20422201395" at bounding box center [103, 122] width 33 height 6
type textarea "20422201395"
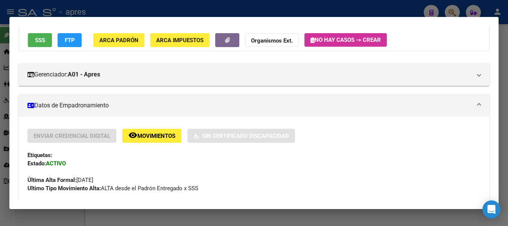
scroll to position [59, 0]
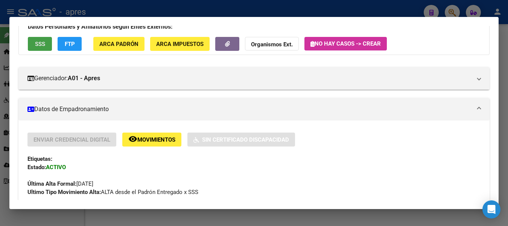
click at [39, 40] on span "SSS" at bounding box center [40, 43] width 10 height 7
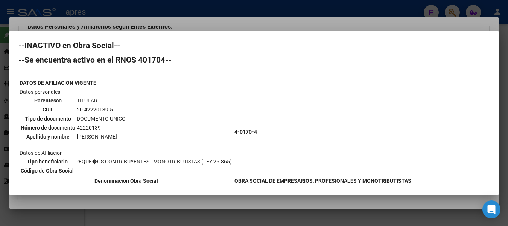
scroll to position [0, 0]
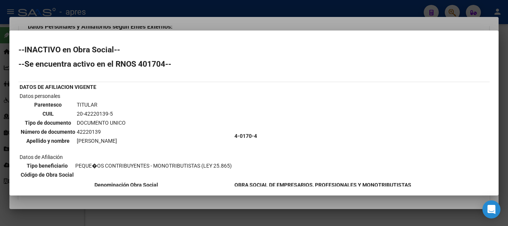
click at [154, 9] on div at bounding box center [254, 113] width 508 height 226
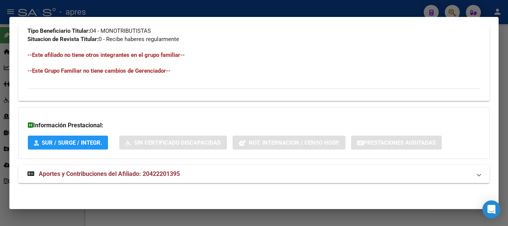
scroll to position [323, 0]
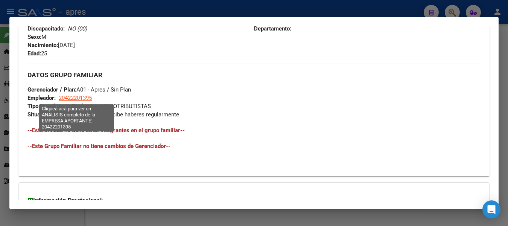
click at [84, 98] on span "20422201395" at bounding box center [75, 98] width 33 height 7
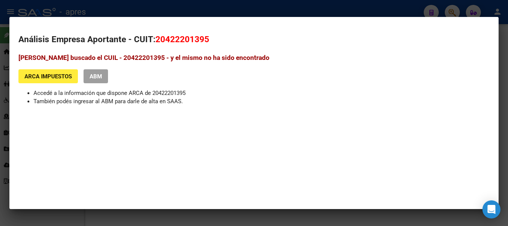
click at [101, 7] on div at bounding box center [254, 113] width 508 height 226
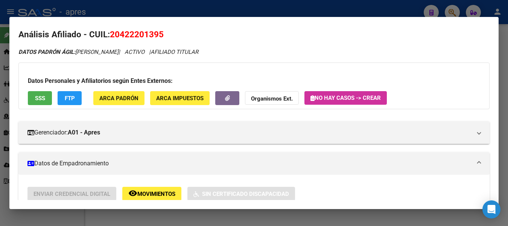
scroll to position [0, 0]
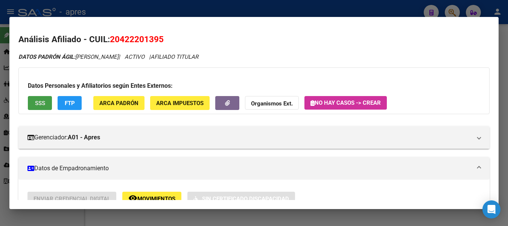
click at [38, 105] on span "SSS" at bounding box center [40, 103] width 10 height 7
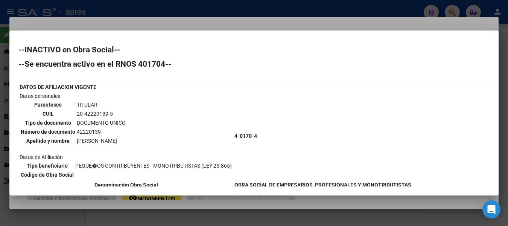
click at [218, 7] on div at bounding box center [254, 113] width 508 height 226
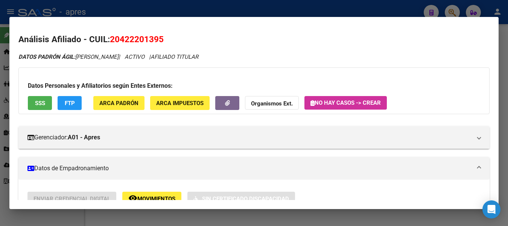
click at [37, 105] on span "SSS" at bounding box center [40, 103] width 10 height 7
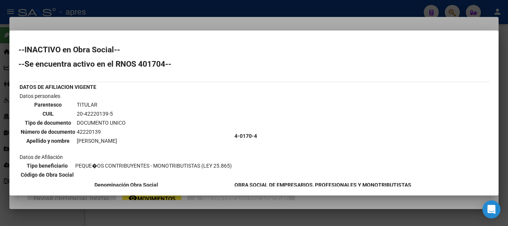
click at [119, 14] on div at bounding box center [254, 113] width 508 height 226
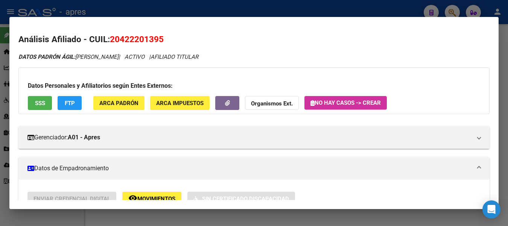
click at [119, 14] on div at bounding box center [254, 113] width 508 height 226
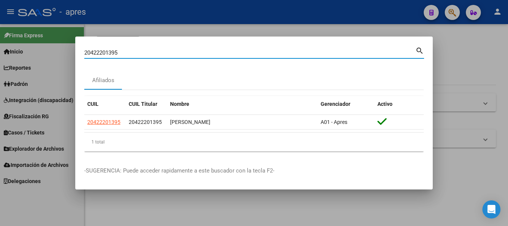
drag, startPoint x: 136, startPoint y: 51, endPoint x: -3, endPoint y: 47, distance: 139.4
click at [0, 47] on html "menu - apres person Firma Express Inicio Calendario SSS Instructivos Contacto O…" at bounding box center [254, 113] width 508 height 226
paste input "7438511348"
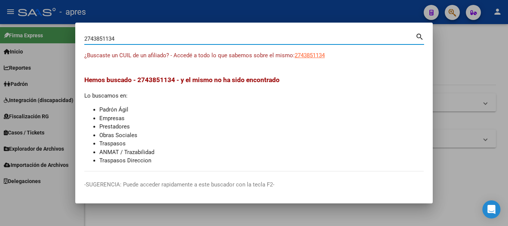
drag, startPoint x: 91, startPoint y: 39, endPoint x: -3, endPoint y: 29, distance: 94.6
click at [0, 29] on html "menu - apres person Firma Express Inicio Calendario SSS Instructivos Contacto O…" at bounding box center [254, 113] width 508 height 226
type input "43851134"
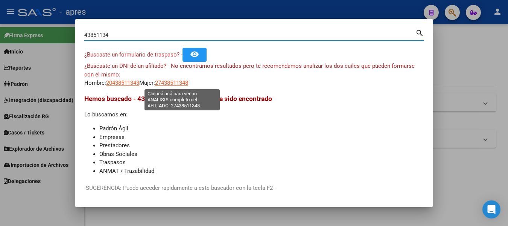
click at [188, 82] on span "27438511348" at bounding box center [171, 82] width 33 height 7
type textarea "27438511348"
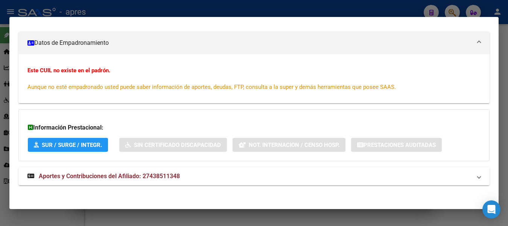
scroll to position [101, 0]
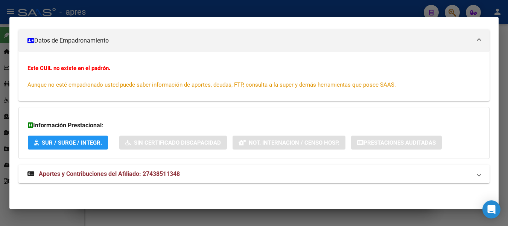
click at [324, 9] on div at bounding box center [254, 113] width 508 height 226
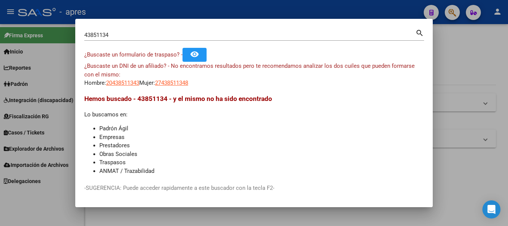
click at [336, 12] on div at bounding box center [254, 113] width 508 height 226
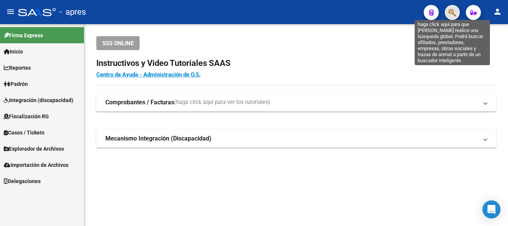
click at [453, 12] on icon "button" at bounding box center [453, 12] width 8 height 9
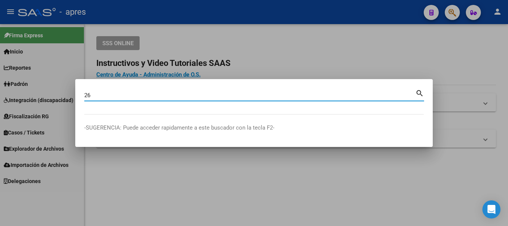
type input "2"
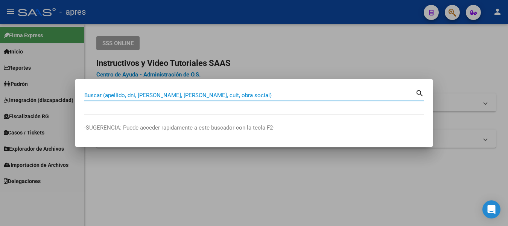
paste input "20422201395"
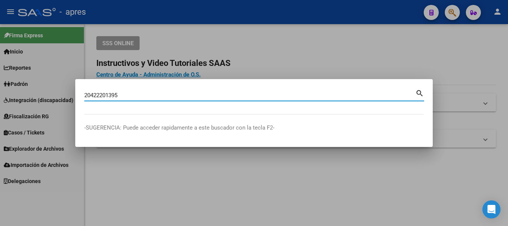
type input "20422201395"
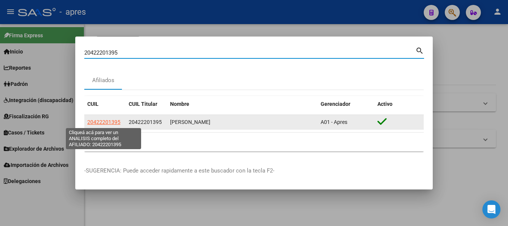
click at [111, 120] on span "20422201395" at bounding box center [103, 122] width 33 height 6
type textarea "20422201395"
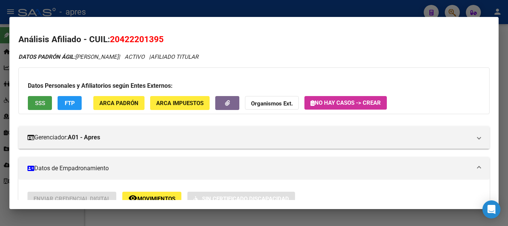
click at [44, 103] on span "SSS" at bounding box center [40, 103] width 10 height 7
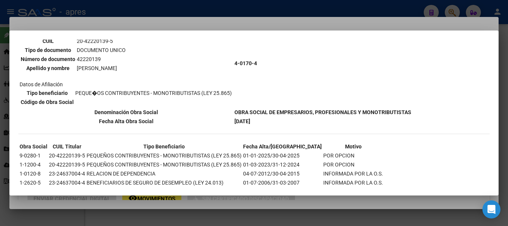
scroll to position [89, 0]
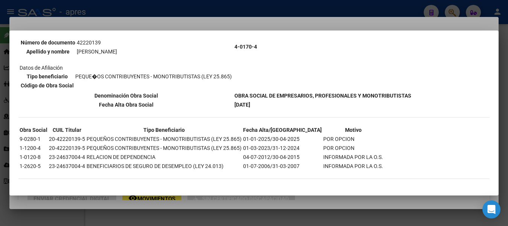
click at [91, 10] on div at bounding box center [254, 113] width 508 height 226
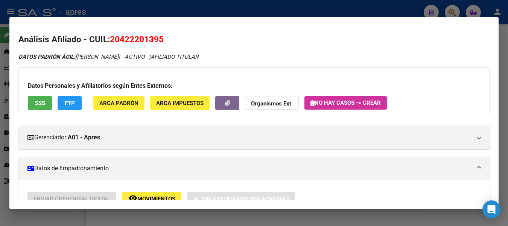
click at [359, 5] on div at bounding box center [254, 113] width 508 height 226
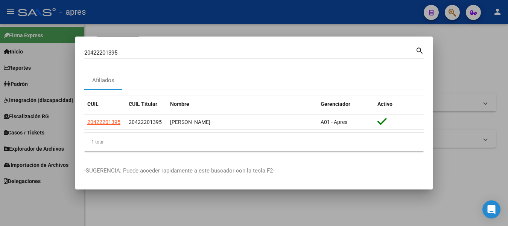
click at [359, 5] on div at bounding box center [254, 113] width 508 height 226
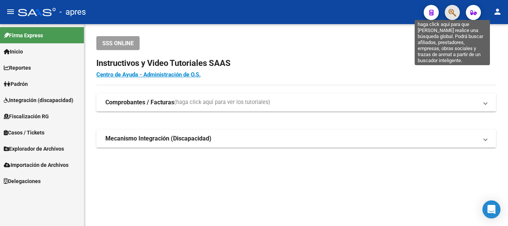
click at [453, 15] on icon "button" at bounding box center [453, 12] width 8 height 9
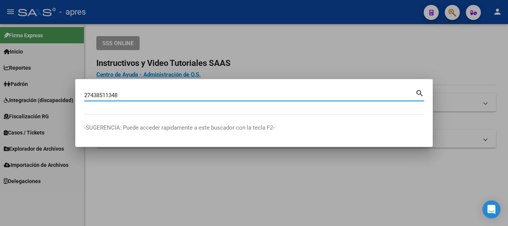
type input "27438511348"
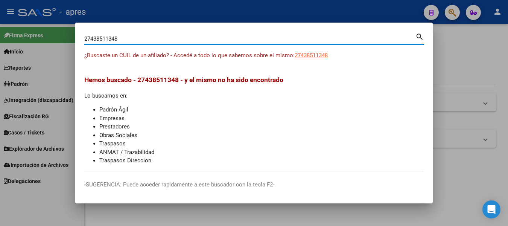
click at [339, 18] on div at bounding box center [254, 113] width 508 height 226
